Goal: Information Seeking & Learning: Learn about a topic

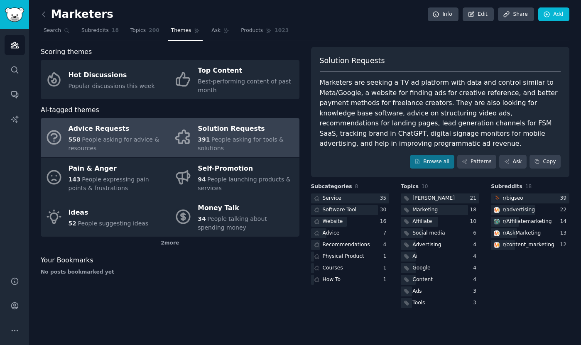
click at [111, 152] on div "558 People asking for advice & resources" at bounding box center [117, 143] width 97 height 17
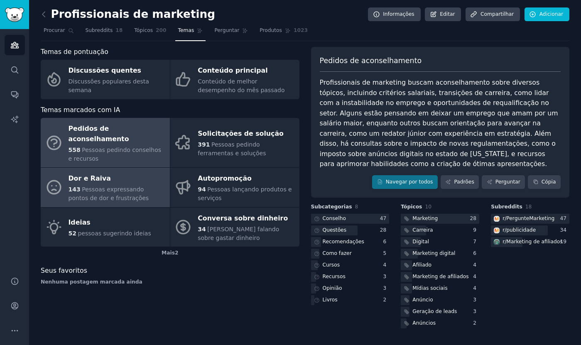
click at [129, 172] on div "Dor e Raiva" at bounding box center [117, 178] width 97 height 13
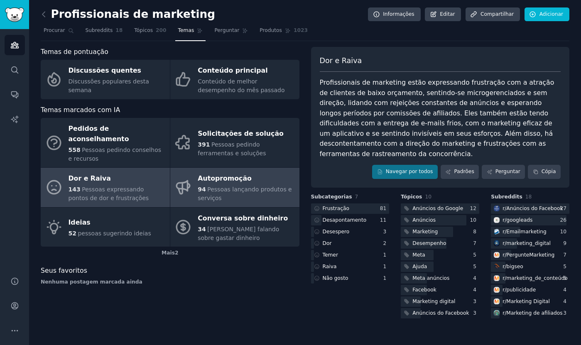
click at [232, 185] on div "94 Pessoas lançando produtos e serviços" at bounding box center [246, 193] width 97 height 17
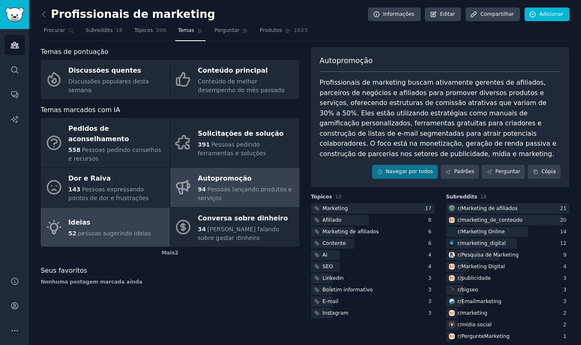
click at [129, 230] on font "pessoas sugerindo ideias" at bounding box center [114, 233] width 73 height 7
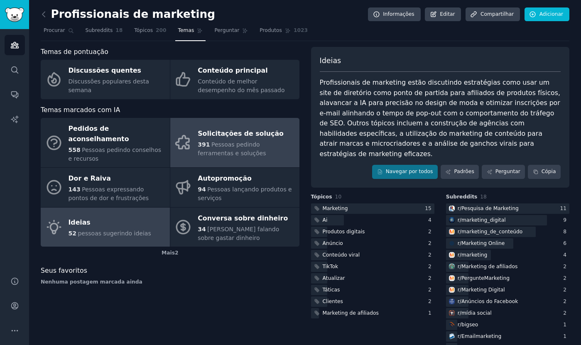
click at [257, 147] on div "391 Pessoas pedindo ferramentas e soluções" at bounding box center [246, 148] width 97 height 17
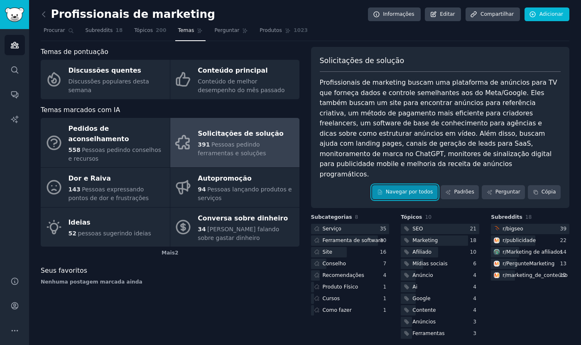
click at [432, 189] on font "Navegar por todos" at bounding box center [409, 192] width 47 height 6
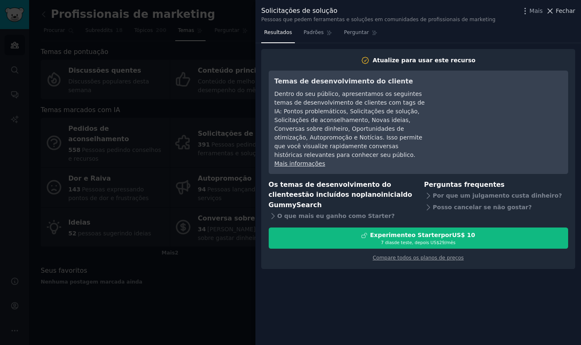
click at [556, 13] on button "Fechar" at bounding box center [561, 11] width 30 height 9
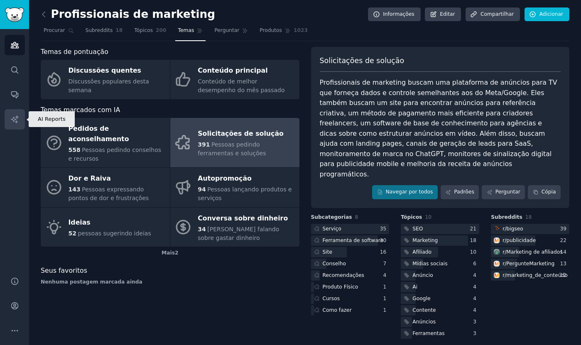
click at [16, 123] on icon "Barra lateral" at bounding box center [14, 119] width 9 height 9
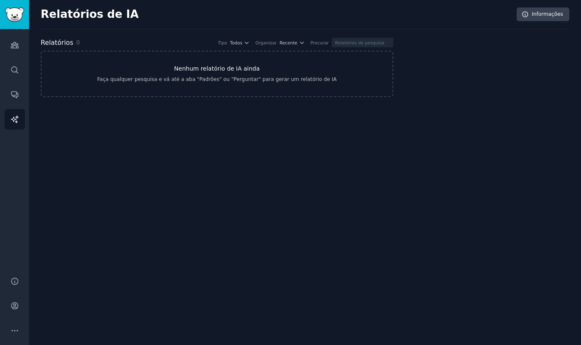
click at [229, 71] on font "Nenhum relatório de IA ainda" at bounding box center [217, 68] width 86 height 7
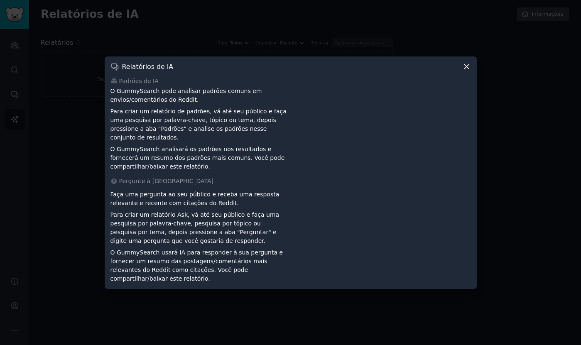
click at [468, 69] on icon at bounding box center [467, 66] width 9 height 9
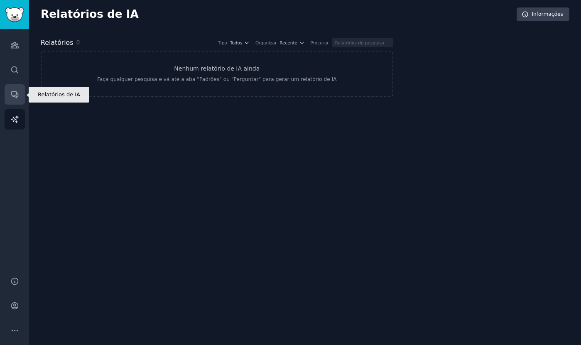
click at [17, 97] on icon "Barra lateral" at bounding box center [14, 95] width 7 height 7
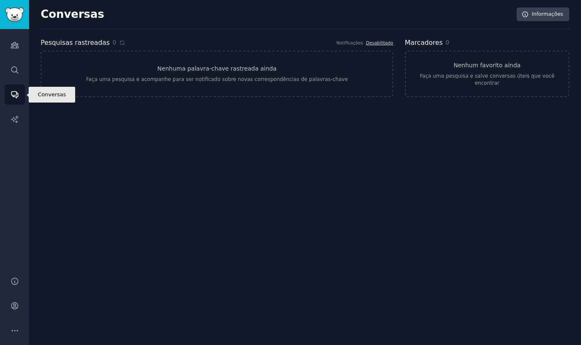
click at [17, 97] on icon "Barra lateral" at bounding box center [14, 95] width 7 height 7
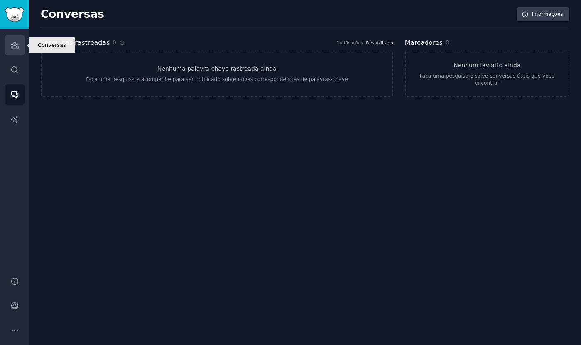
click at [17, 44] on icon "Barra lateral" at bounding box center [14, 45] width 7 height 6
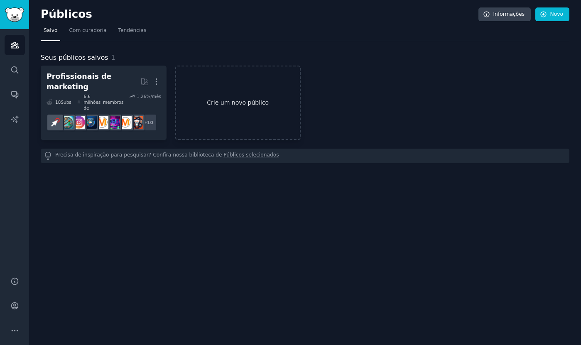
click at [200, 100] on font "Crie um novo público" at bounding box center [238, 102] width 124 height 9
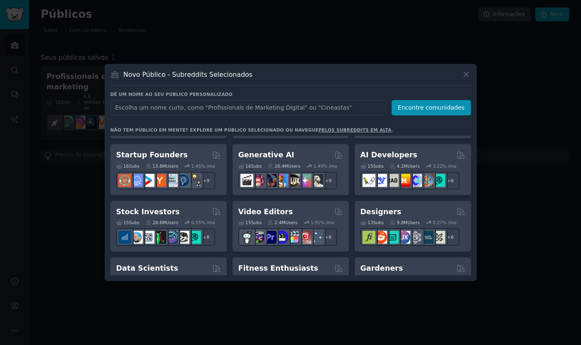
scroll to position [107, 0]
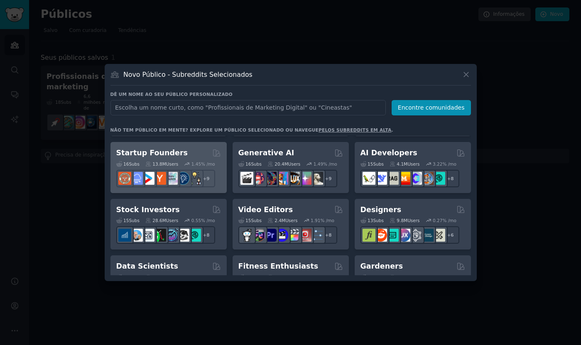
click at [188, 160] on div "16 Sub s 13.8M Users 1.45 % /mo + 9" at bounding box center [168, 172] width 105 height 29
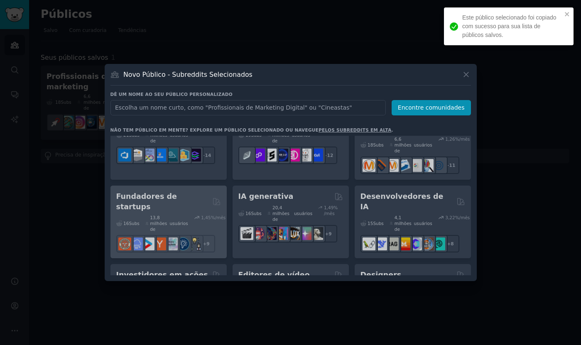
scroll to position [129, 0]
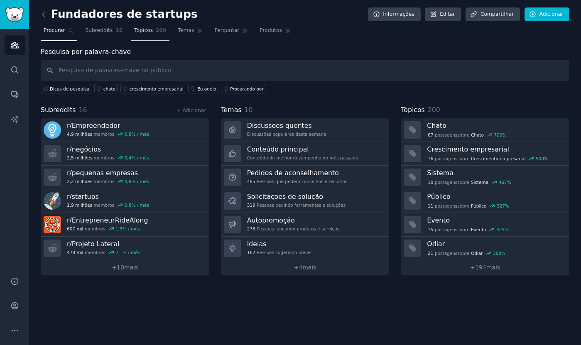
click at [153, 30] on link "Tópicos 200" at bounding box center [150, 32] width 38 height 17
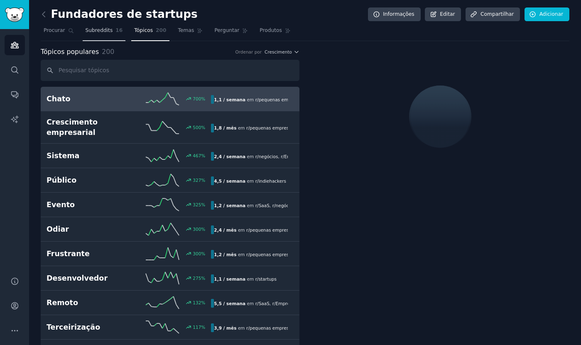
click at [116, 29] on font "16" at bounding box center [119, 30] width 7 height 6
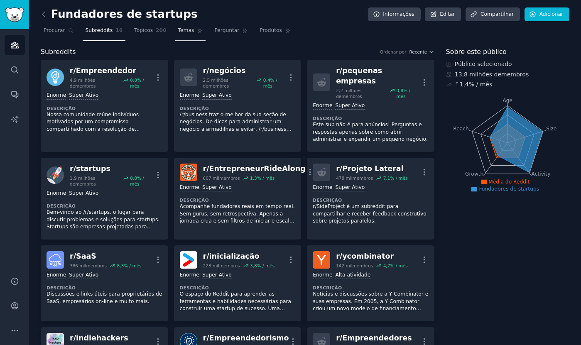
click at [187, 34] on link "Temas" at bounding box center [190, 32] width 31 height 17
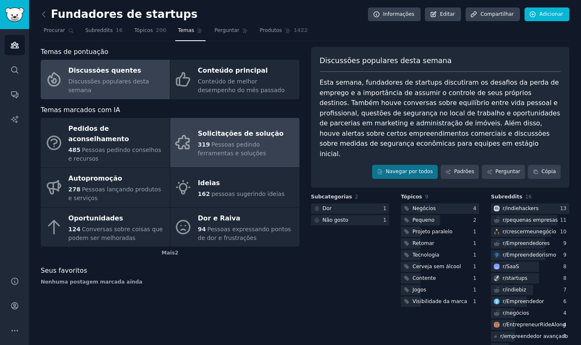
click at [259, 141] on font "Pessoas pedindo ferramentas e soluções" at bounding box center [232, 148] width 68 height 15
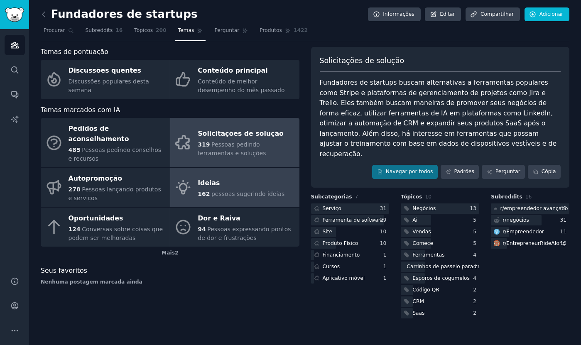
click at [258, 191] on font "pessoas sugerindo ideias" at bounding box center [248, 194] width 73 height 7
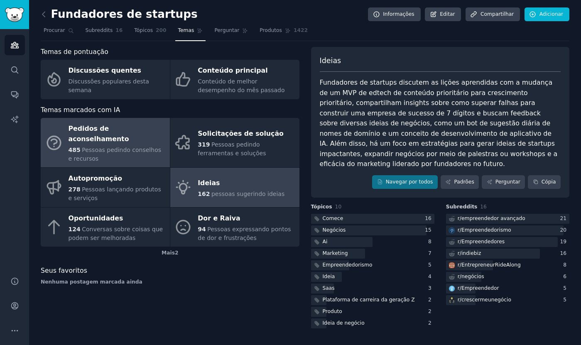
click at [146, 147] on font "Pessoas pedindo conselhos e recursos" at bounding box center [115, 154] width 93 height 15
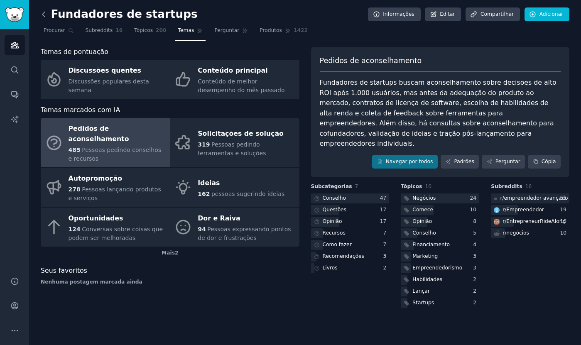
click at [42, 16] on icon at bounding box center [43, 14] width 9 height 9
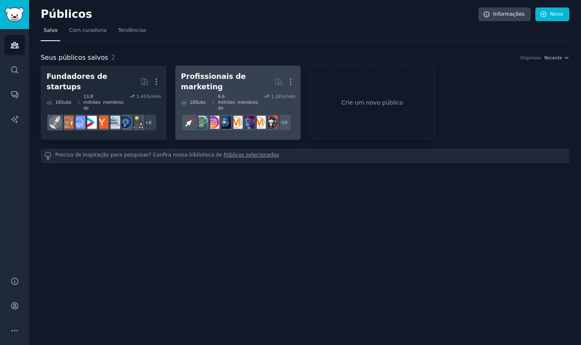
click at [245, 74] on div "Profissionais de marketing" at bounding box center [228, 81] width 94 height 20
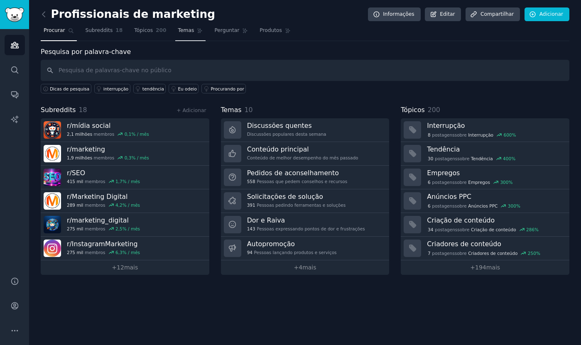
click at [194, 34] on link "Temas" at bounding box center [190, 32] width 31 height 17
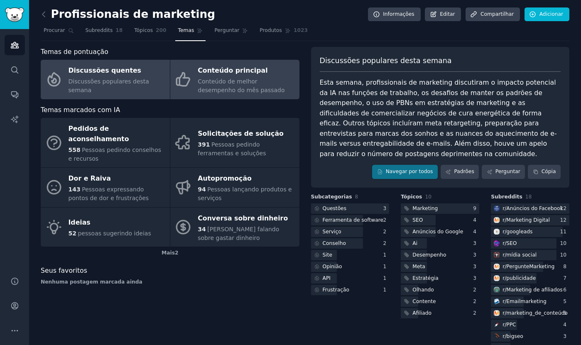
click at [223, 78] on div "Conteúdo de melhor desempenho do mês passado" at bounding box center [246, 85] width 97 height 17
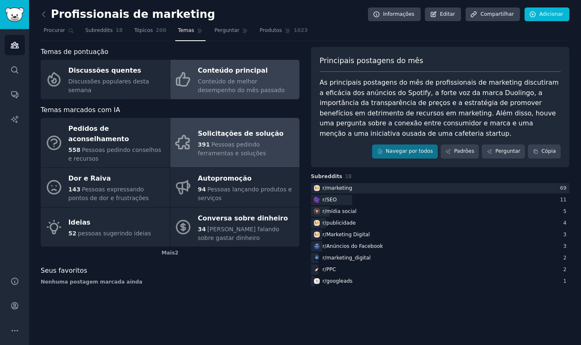
click at [236, 141] on font "Pessoas pedindo ferramentas e soluções" at bounding box center [232, 148] width 68 height 15
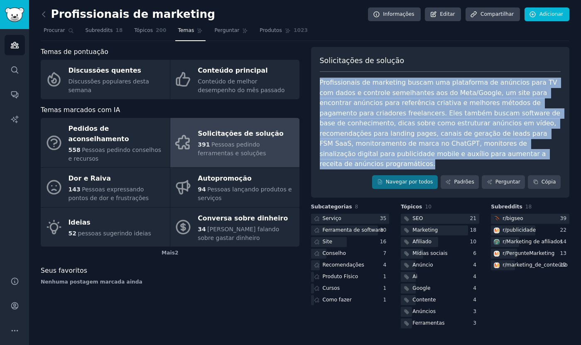
drag, startPoint x: 469, startPoint y: 154, endPoint x: 321, endPoint y: 80, distance: 165.4
click at [321, 80] on div "Profissionais de marketing buscam uma plataforma de anúncios para TV com dados …" at bounding box center [440, 124] width 241 height 92
copy font "Profissionais de marketing buscam uma plataforma de anúncios para TV com dados …"
